Goal: Task Accomplishment & Management: Manage account settings

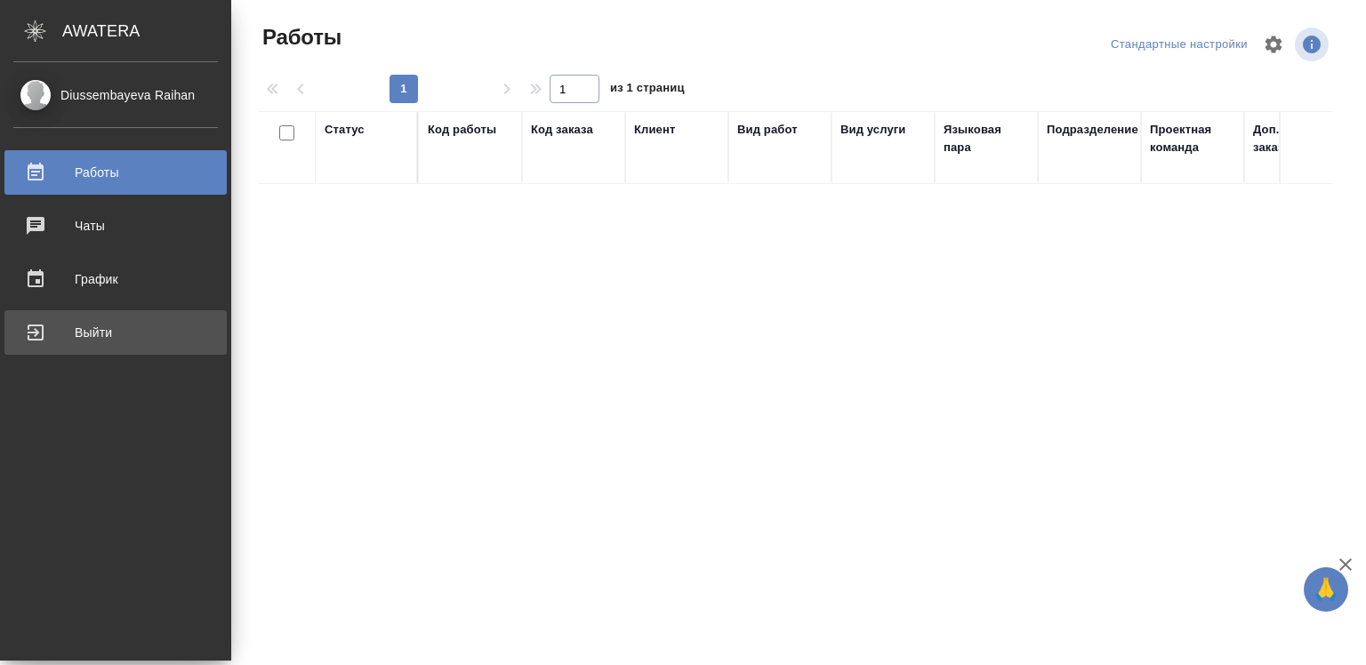
click at [48, 327] on div "Выйти" at bounding box center [115, 332] width 205 height 27
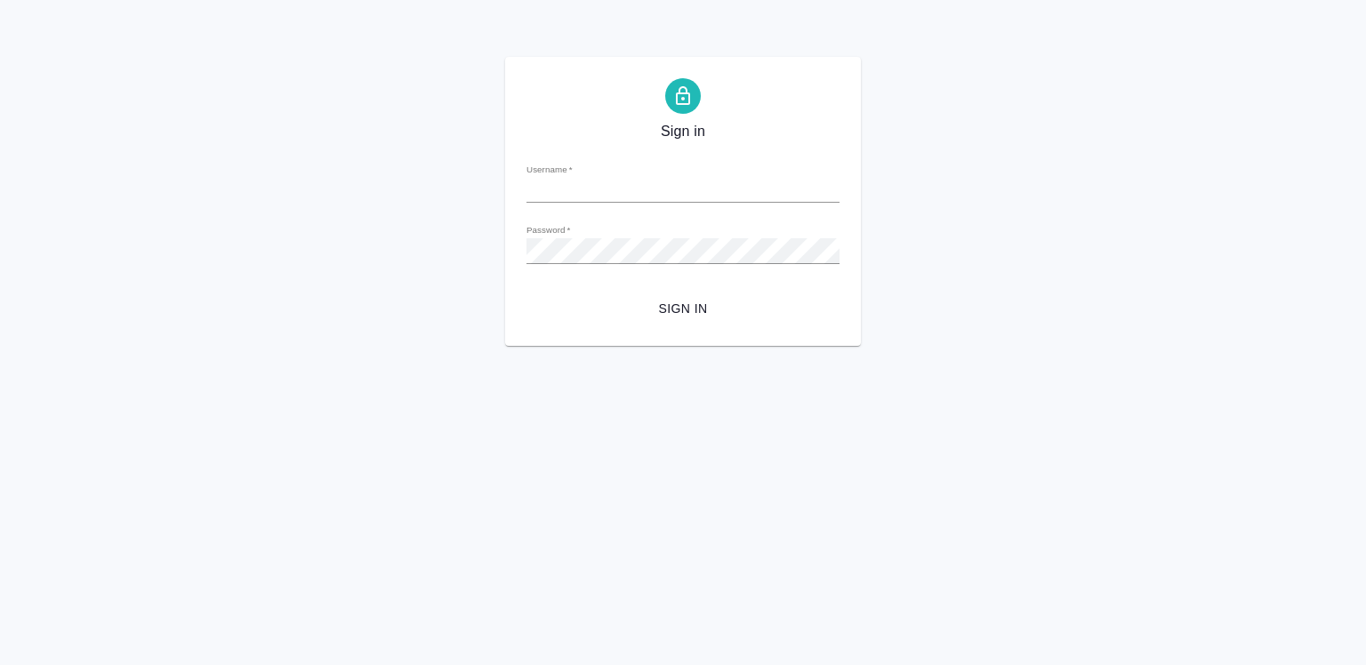
type input "[EMAIL_ADDRESS][DOMAIN_NAME]"
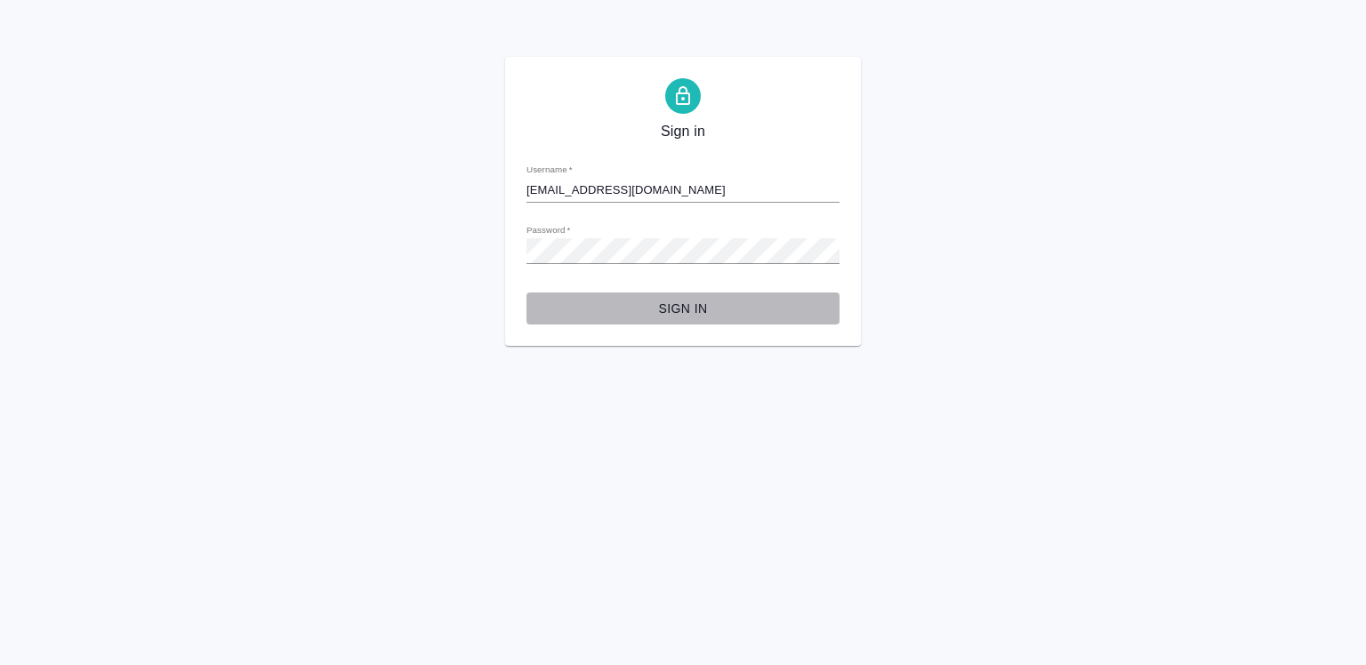
click at [676, 309] on span "Sign in" at bounding box center [683, 309] width 285 height 22
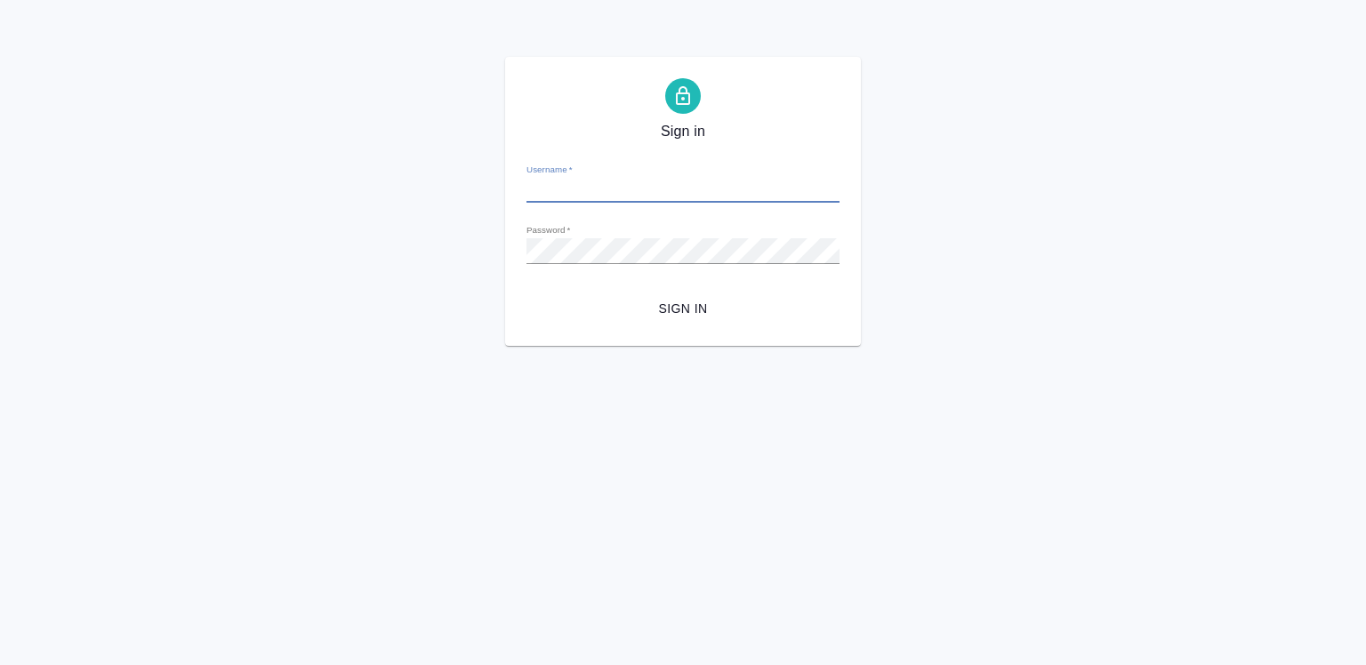
type input "[EMAIL_ADDRESS][DOMAIN_NAME]"
click at [680, 309] on span "Sign in" at bounding box center [683, 309] width 285 height 22
drag, startPoint x: 680, startPoint y: 309, endPoint x: 669, endPoint y: 309, distance: 11.6
click at [680, 309] on span "Sign in" at bounding box center [683, 309] width 285 height 22
click at [391, 253] on div "Sign in Username   * [EMAIL_ADDRESS][DOMAIN_NAME] Password   * urlPath   * /Ord…" at bounding box center [683, 201] width 1366 height 289
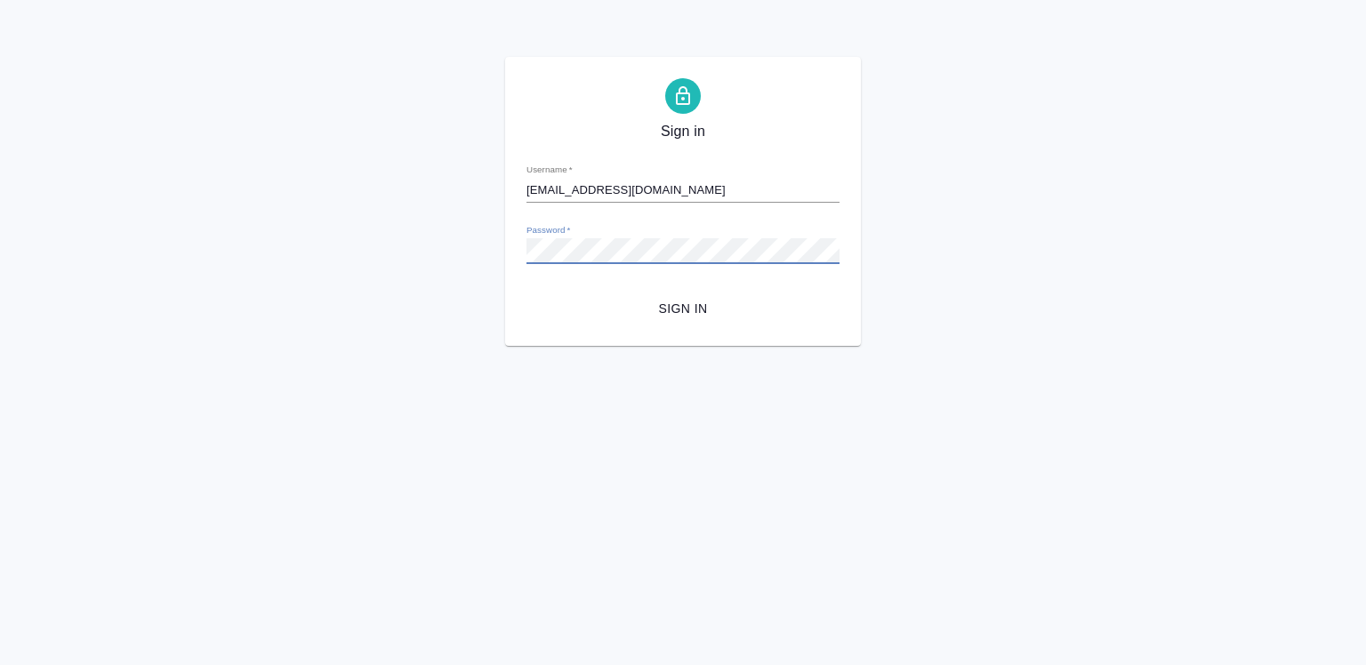
click at [391, 253] on div "Sign in Username   * [EMAIL_ADDRESS][DOMAIN_NAME] Password   * urlPath   * /Ord…" at bounding box center [683, 201] width 1366 height 289
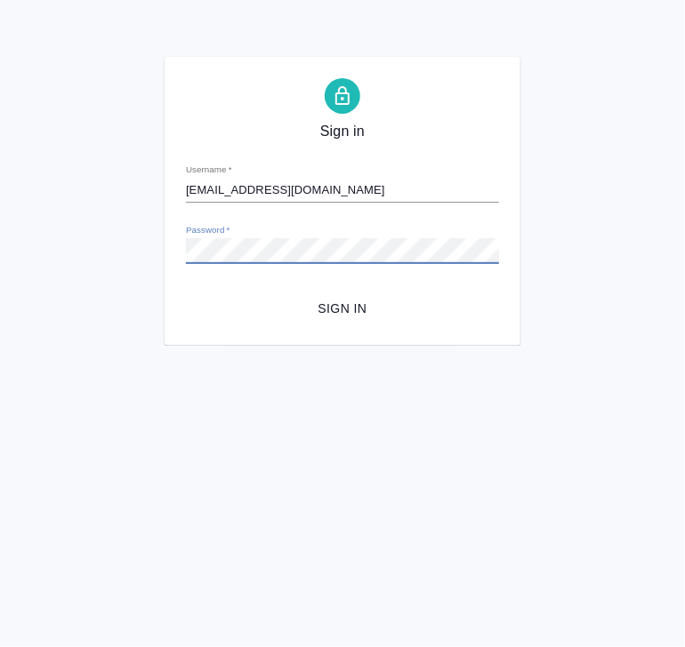
click at [327, 309] on span "Sign in" at bounding box center [342, 309] width 285 height 22
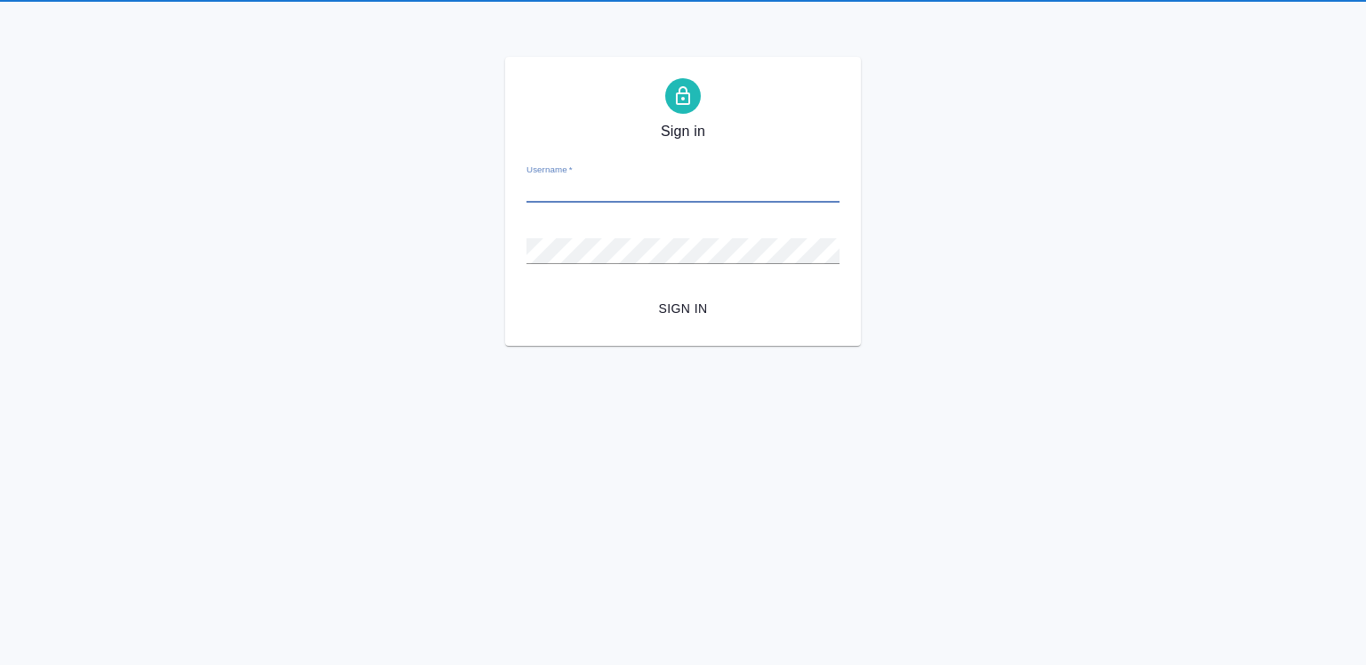
type input "[EMAIL_ADDRESS][DOMAIN_NAME]"
